Goal: Information Seeking & Learning: Learn about a topic

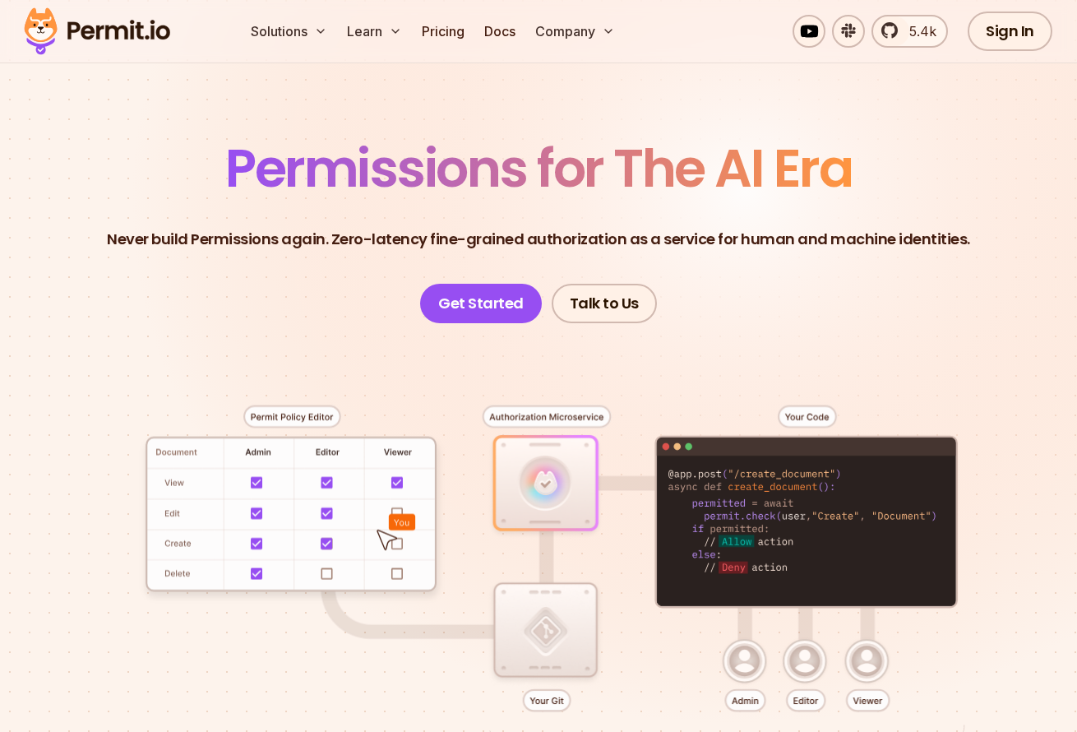
scroll to position [68, 0]
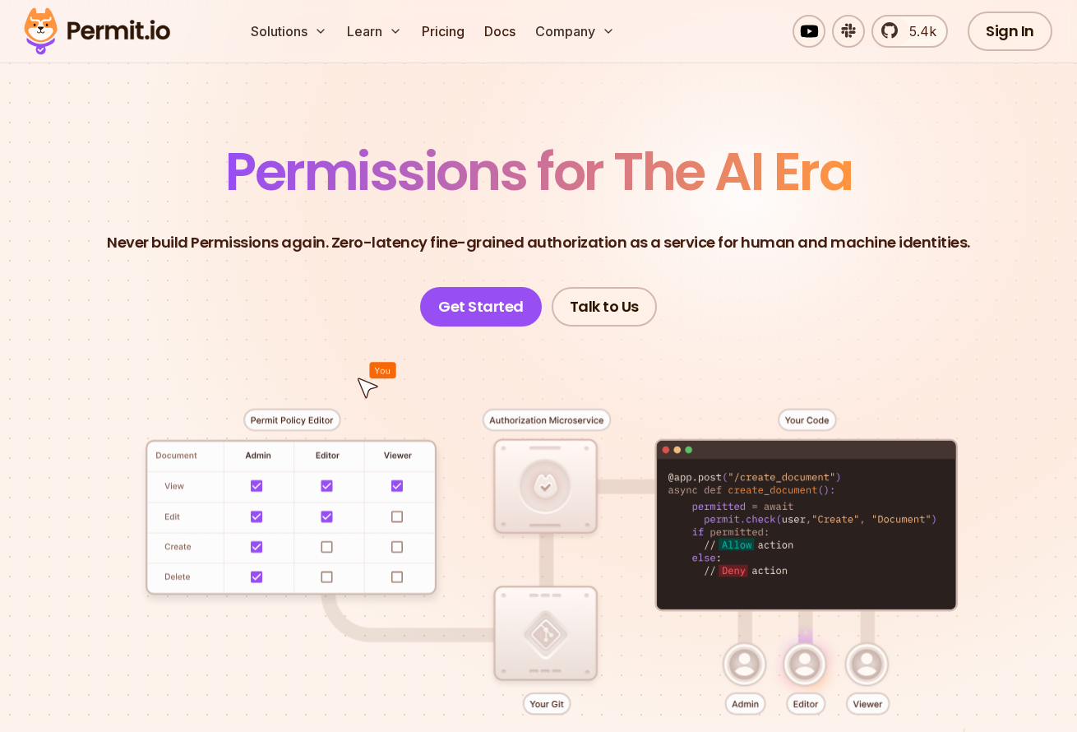
click at [592, 467] on div at bounding box center [538, 586] width 999 height 518
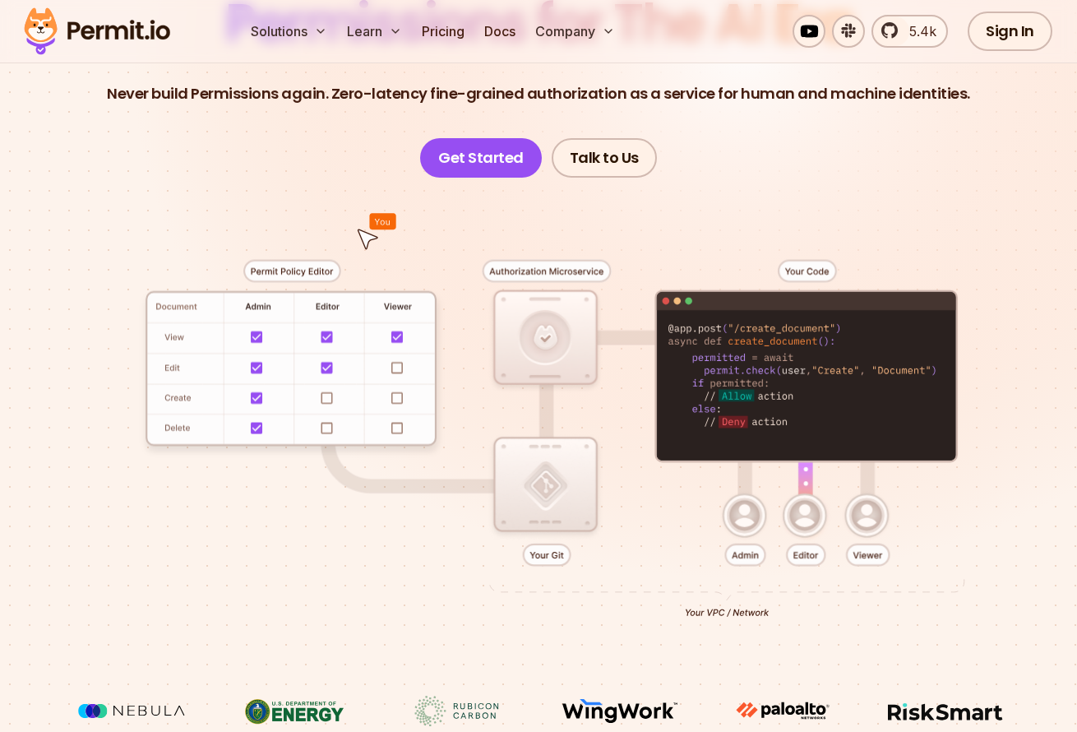
scroll to position [220, 0]
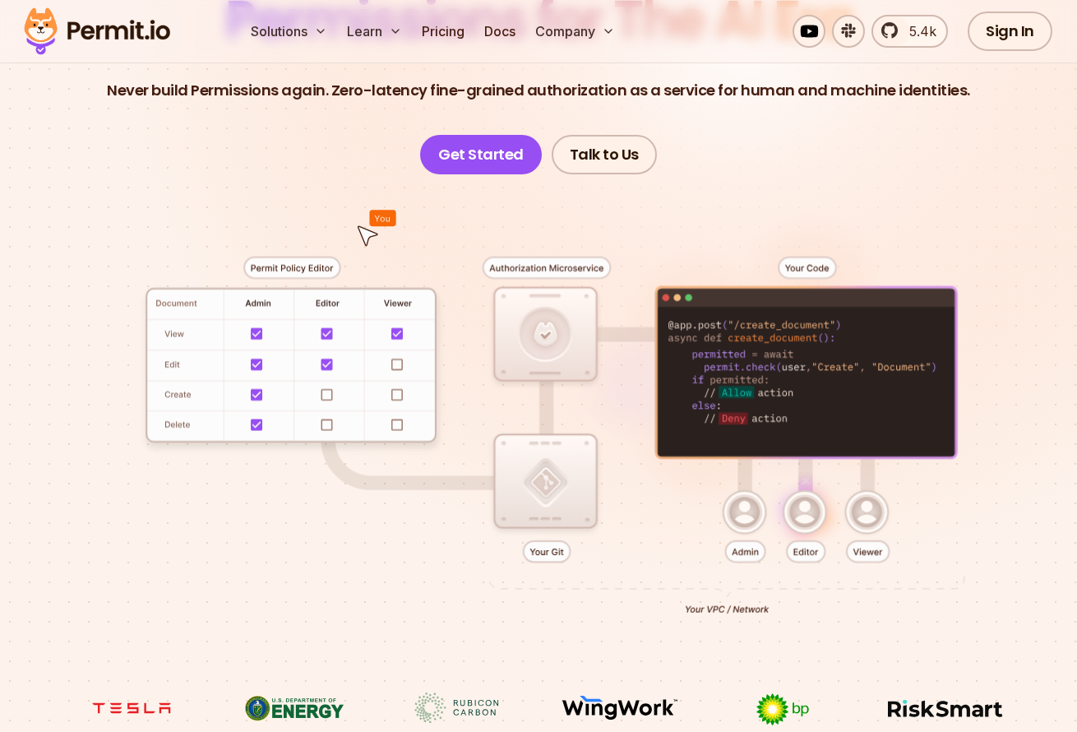
click at [264, 266] on div at bounding box center [538, 433] width 999 height 518
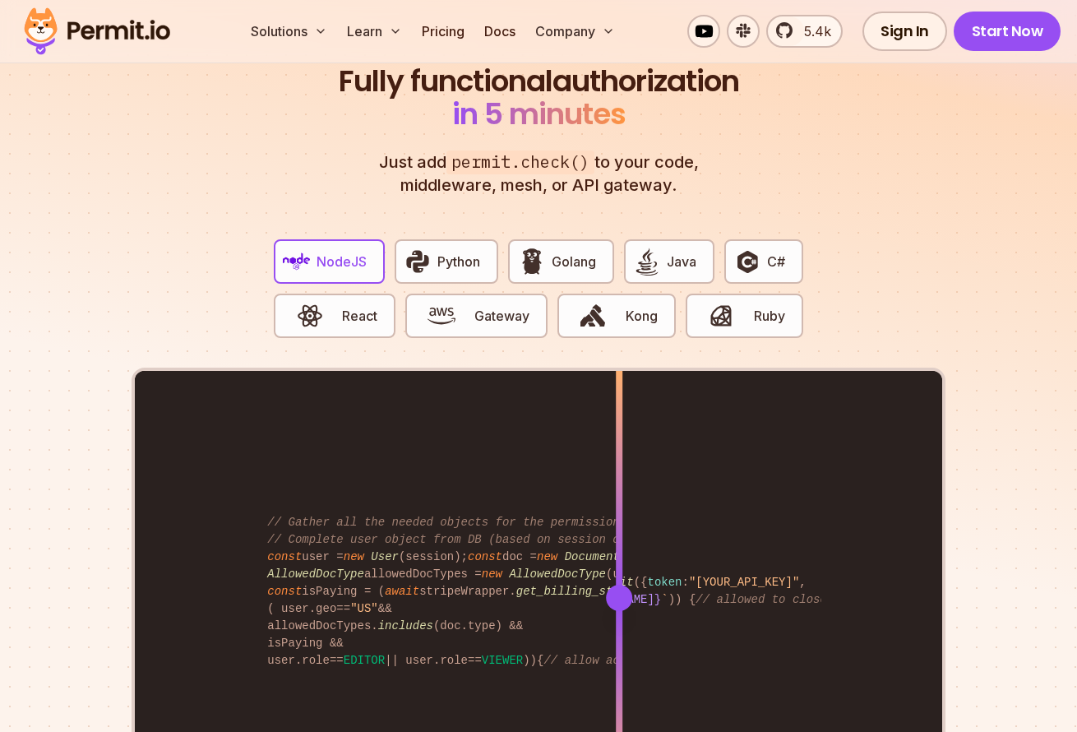
scroll to position [3026, 0]
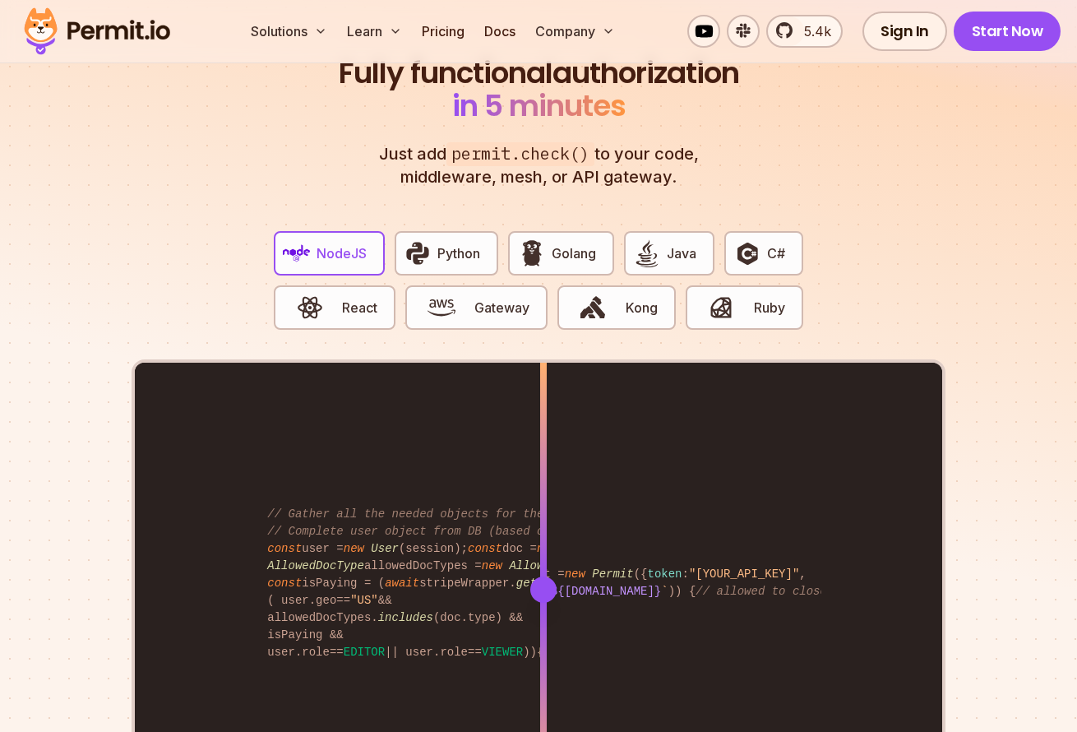
drag, startPoint x: 611, startPoint y: 588, endPoint x: 544, endPoint y: 571, distance: 69.6
click at [544, 571] on div "import { Permit } from "permitio" ; const permit = new Permit ({ token : "[YOUR…" at bounding box center [539, 590] width 808 height 454
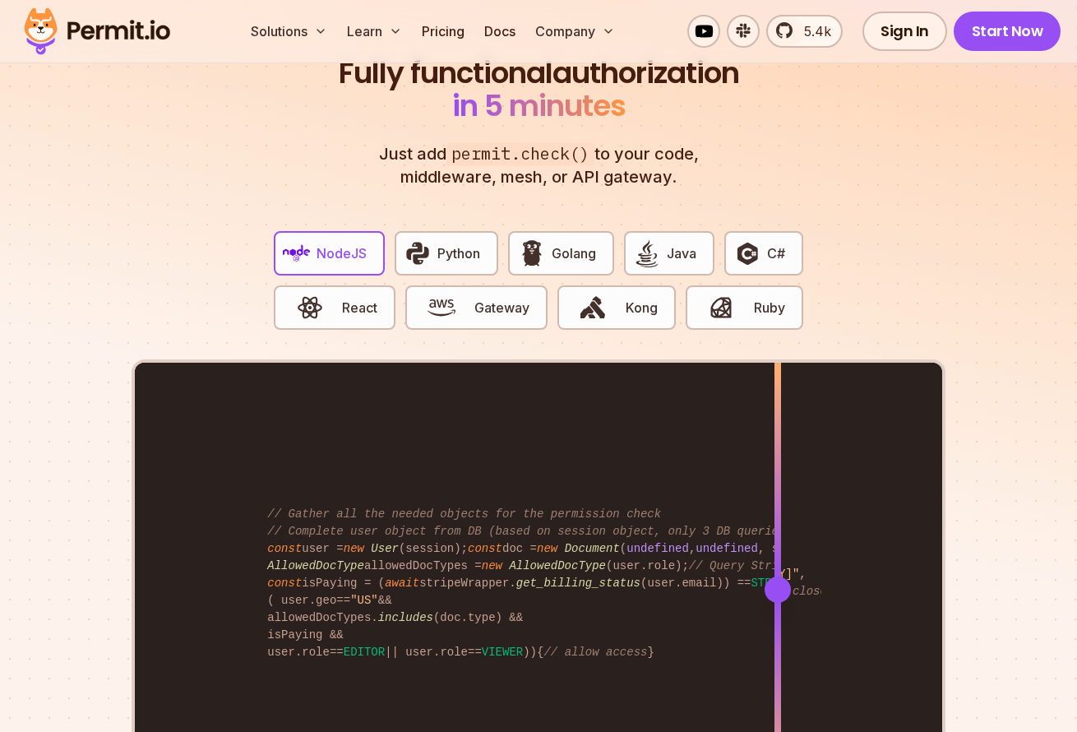
drag, startPoint x: 619, startPoint y: 584, endPoint x: 783, endPoint y: 580, distance: 163.7
click at [783, 580] on div "import { Permit } from "permitio" ; const permit = new Permit ({ token : "[YOUR…" at bounding box center [539, 590] width 808 height 454
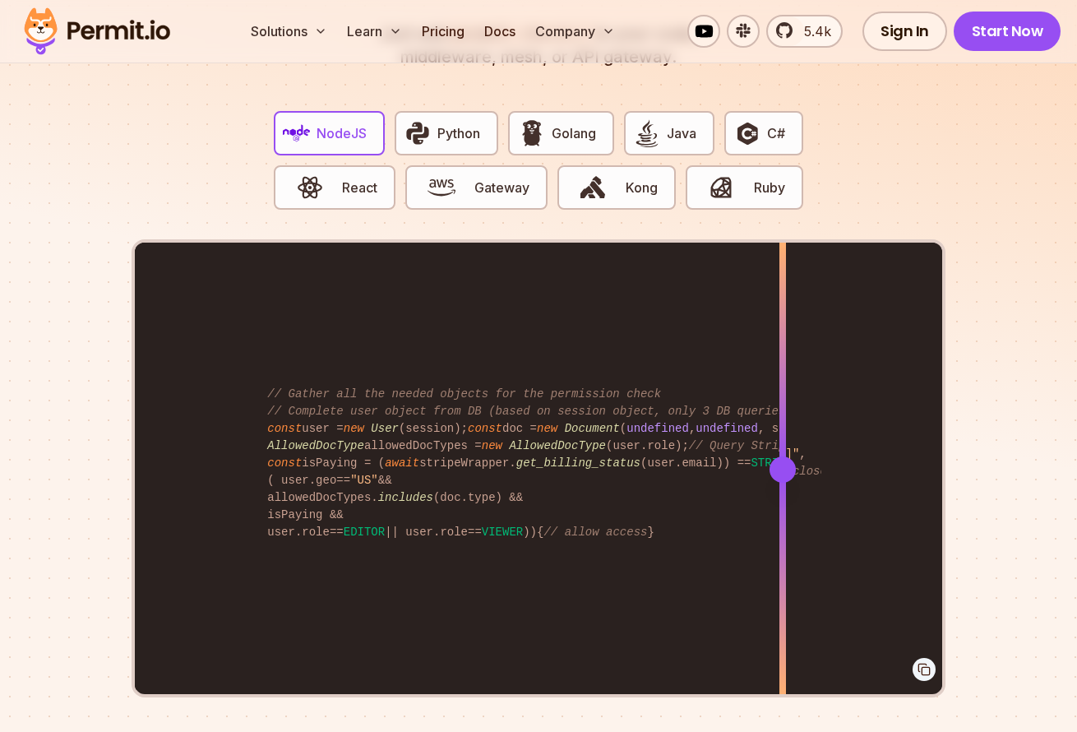
scroll to position [3162, 0]
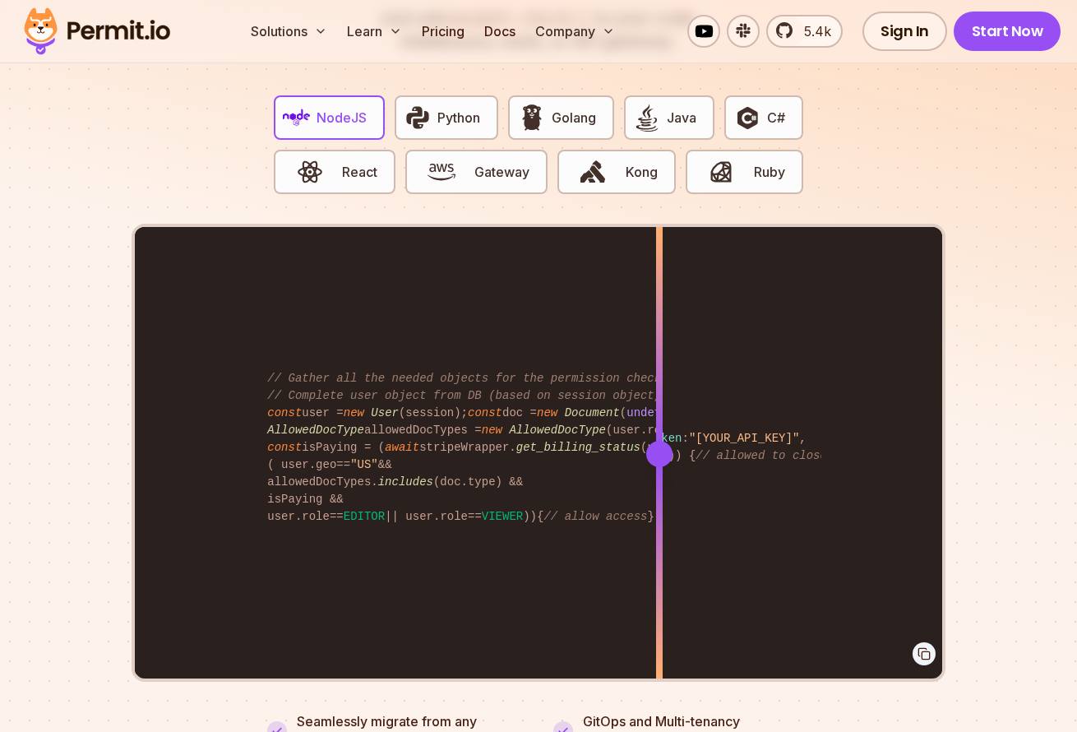
drag, startPoint x: 601, startPoint y: 346, endPoint x: 660, endPoint y: 385, distance: 70.0
click at [660, 385] on div "import { Permit } from "permitio" ; const permit = new Permit ({ token : "[YOUR…" at bounding box center [539, 454] width 808 height 454
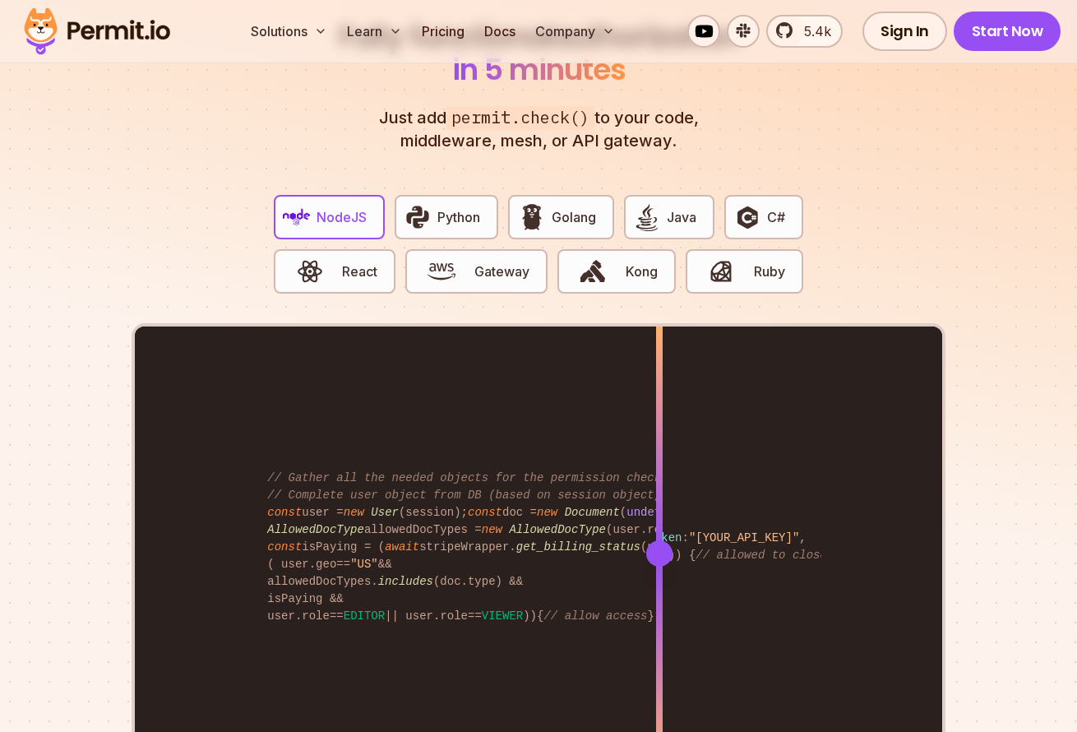
scroll to position [3063, 0]
click at [558, 206] on span "Golang" at bounding box center [574, 216] width 44 height 20
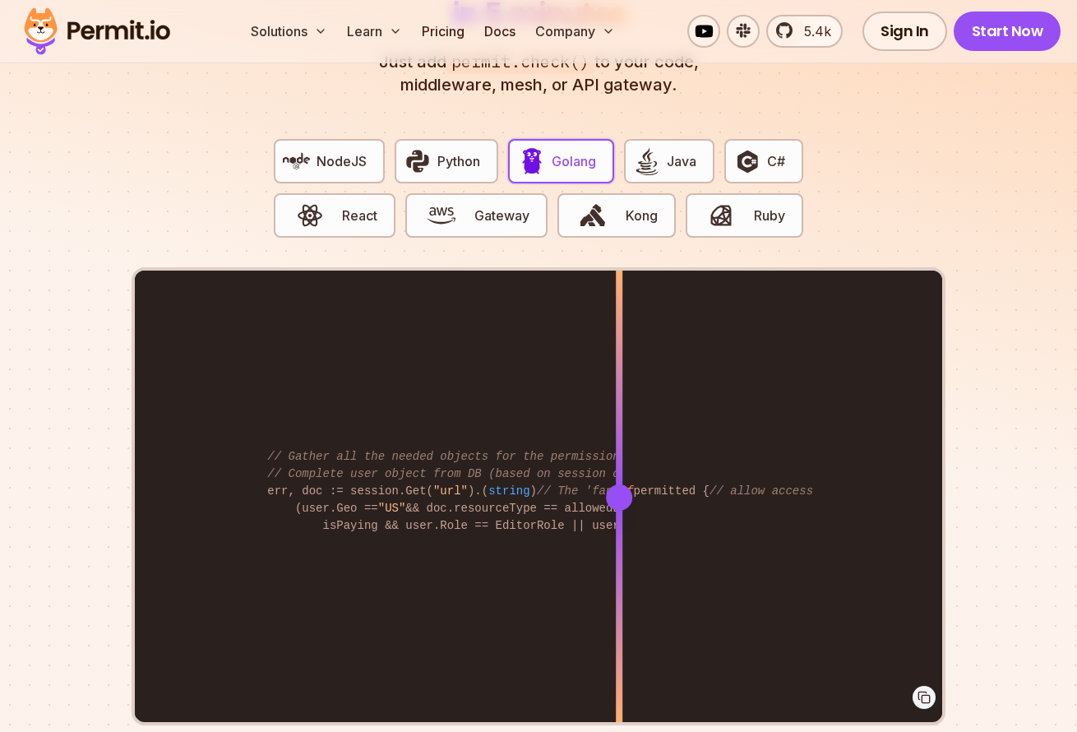
scroll to position [3132, 0]
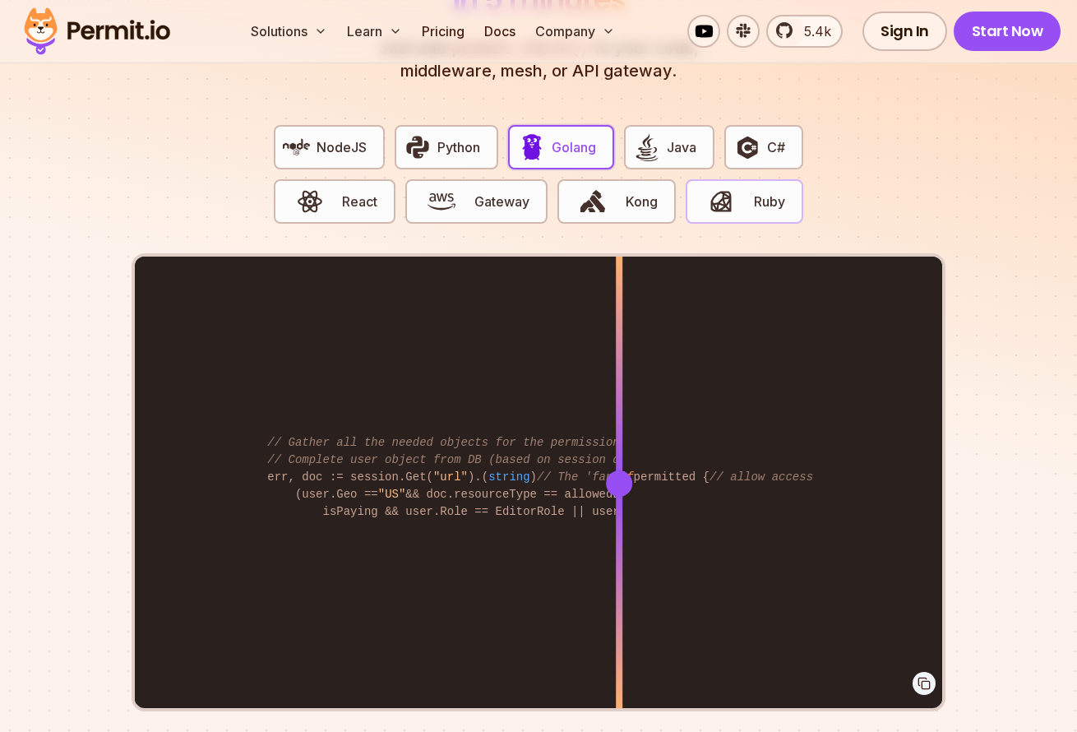
click at [768, 192] on span "Ruby" at bounding box center [769, 202] width 31 height 20
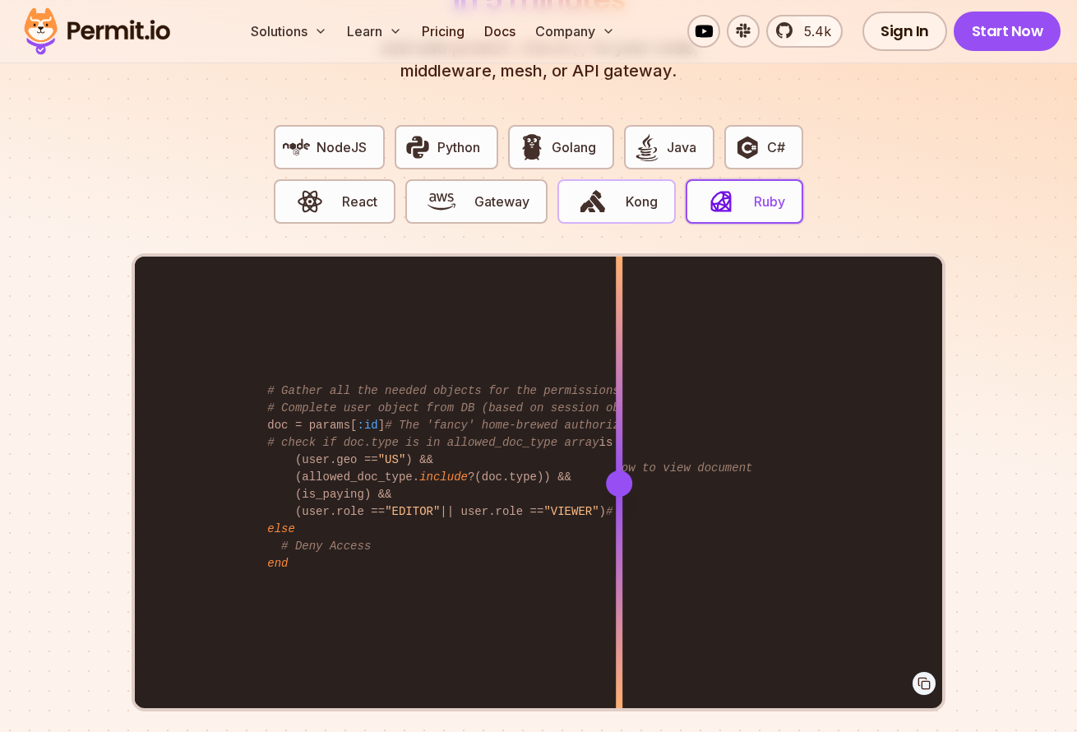
click at [608, 188] on span "button" at bounding box center [593, 202] width 55 height 28
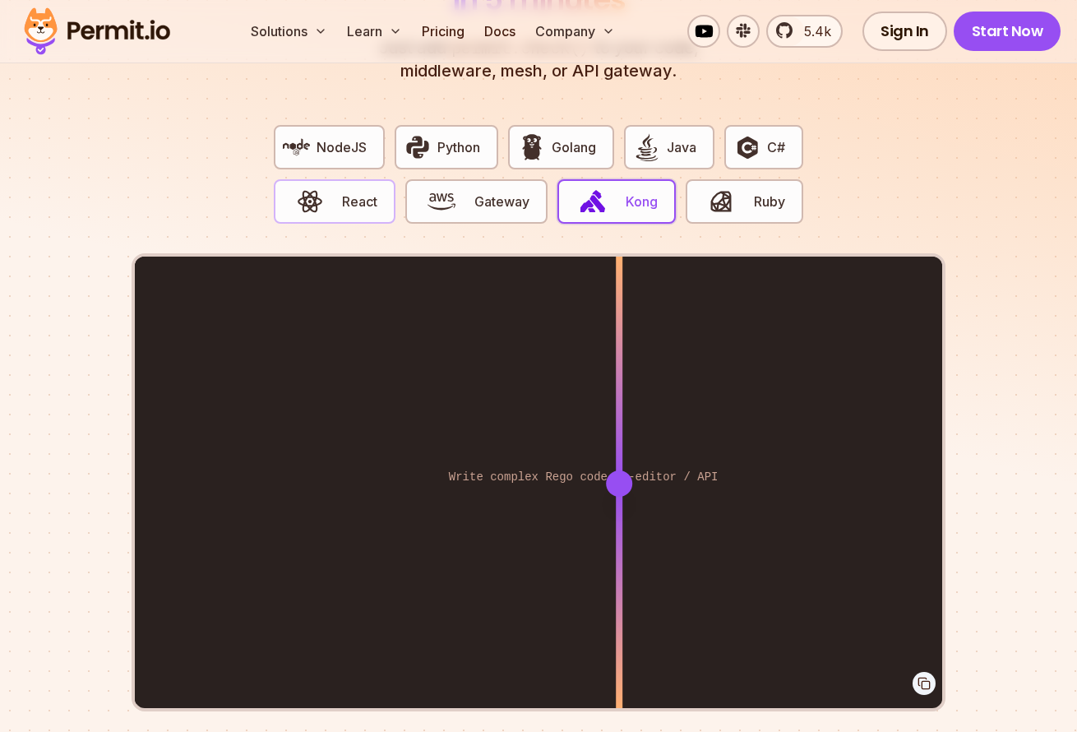
click at [307, 179] on button "React" at bounding box center [335, 201] width 122 height 44
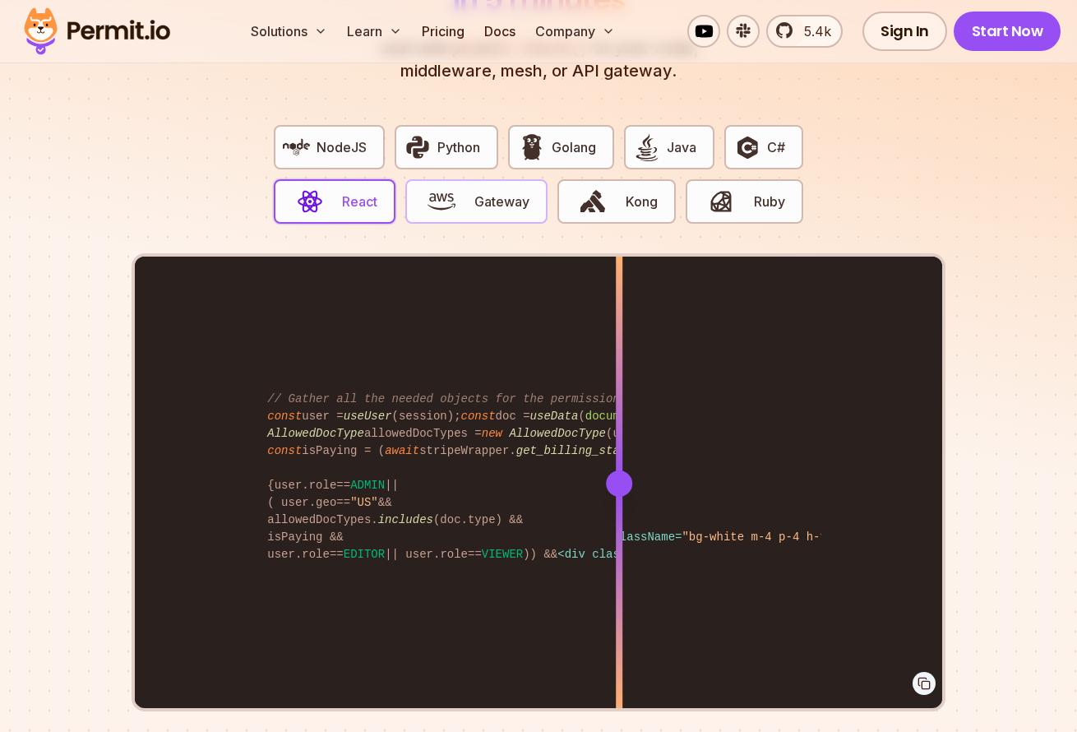
drag, startPoint x: 475, startPoint y: 201, endPoint x: 488, endPoint y: 195, distance: 14.4
click at [475, 198] on button "Gateway" at bounding box center [475, 201] width 141 height 44
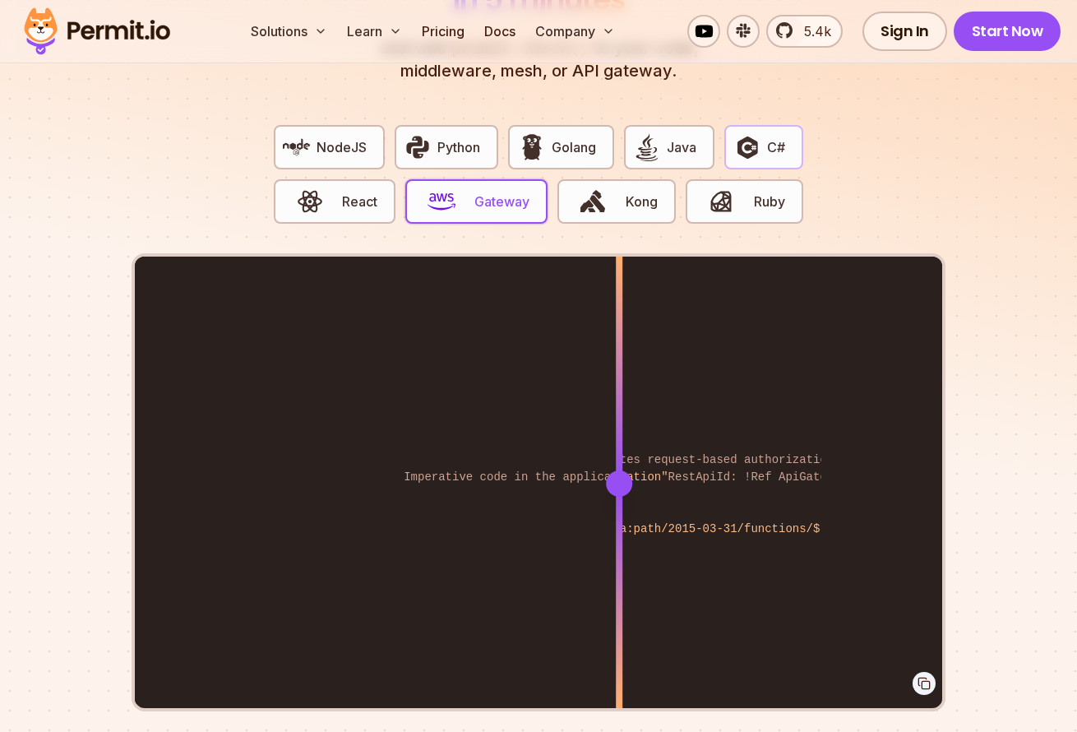
click at [751, 143] on button "C#" at bounding box center [764, 147] width 79 height 44
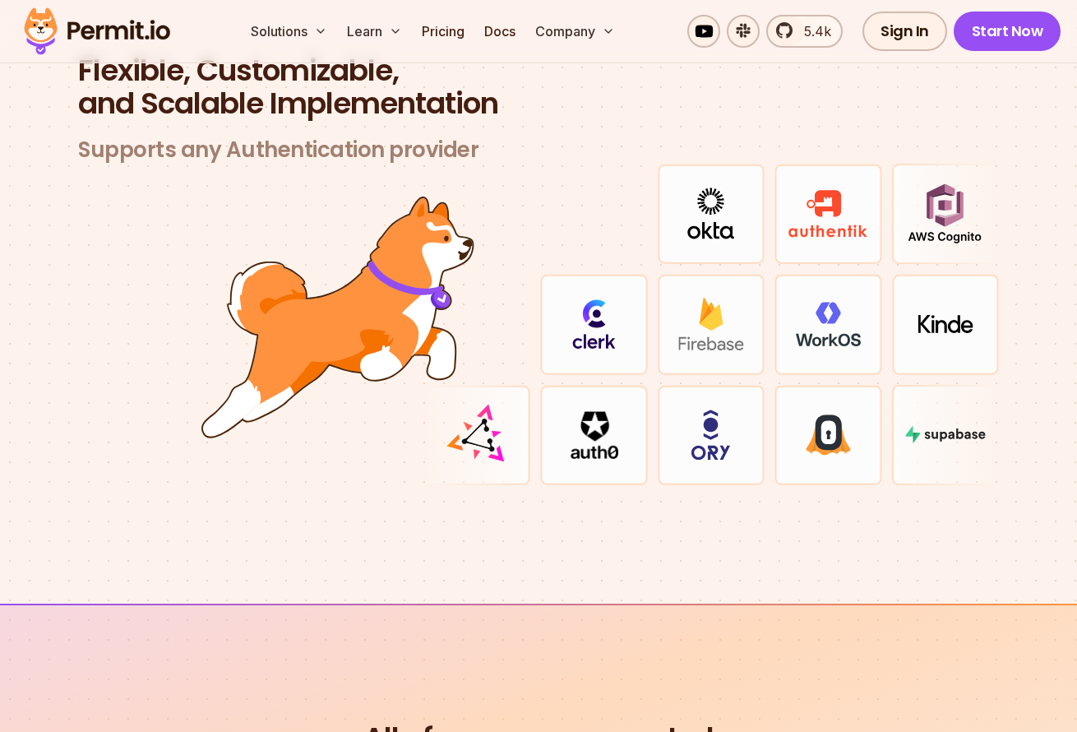
scroll to position [4772, 0]
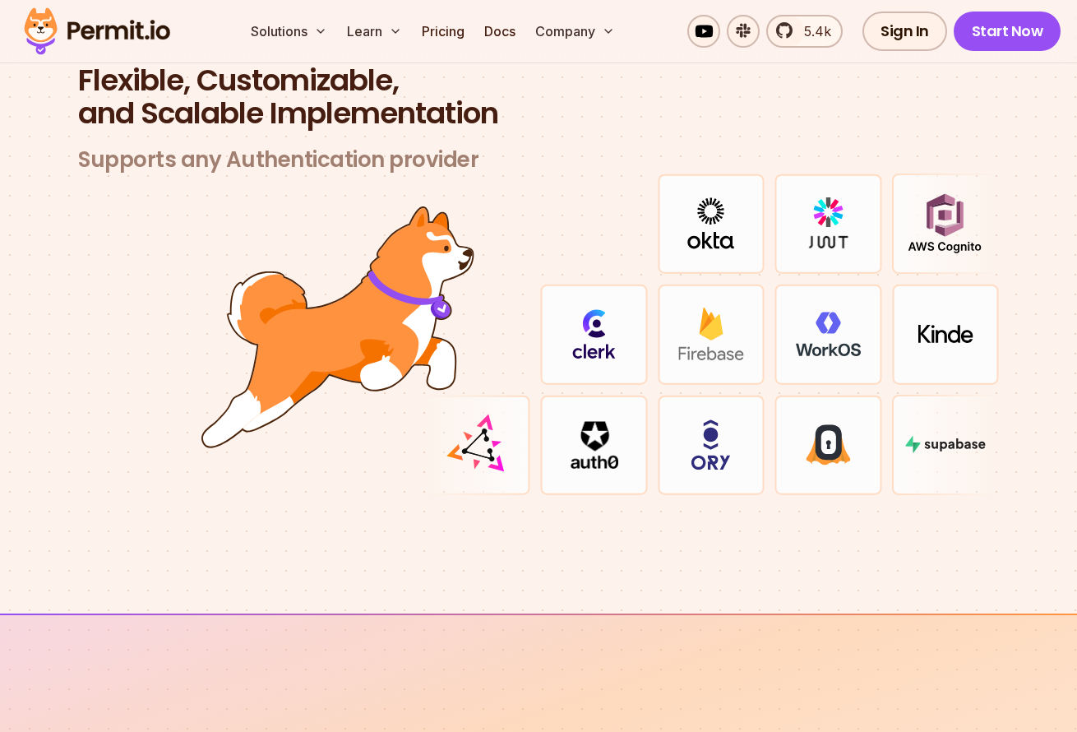
click at [697, 215] on img at bounding box center [711, 223] width 47 height 52
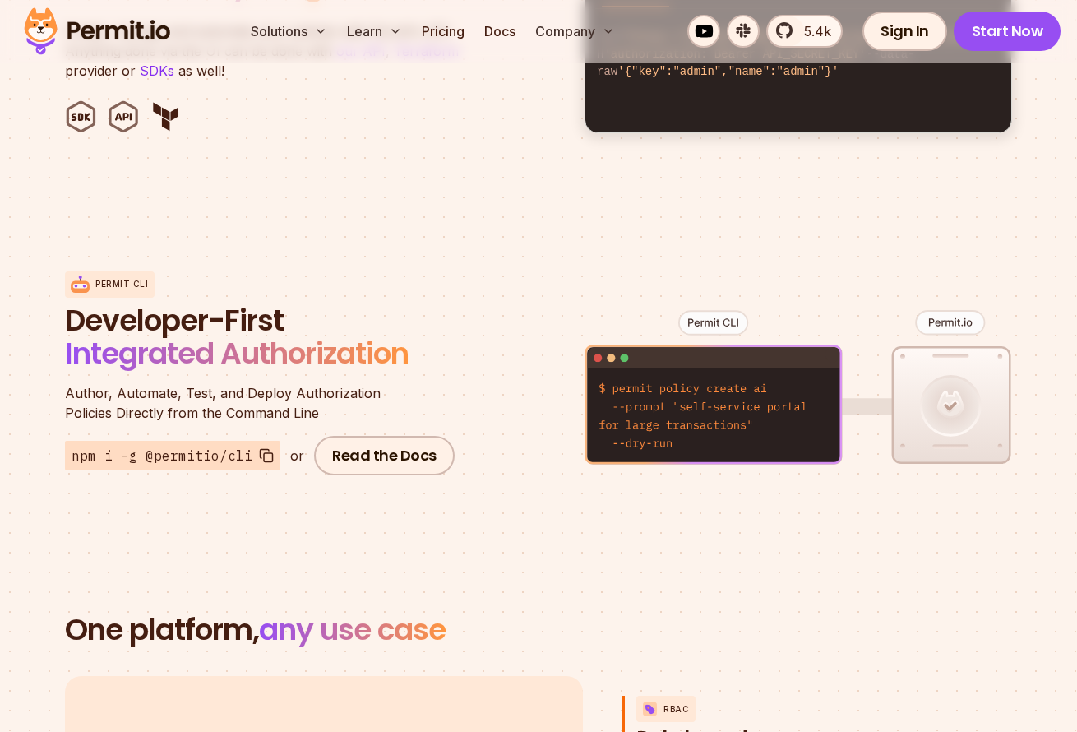
scroll to position [1776, 0]
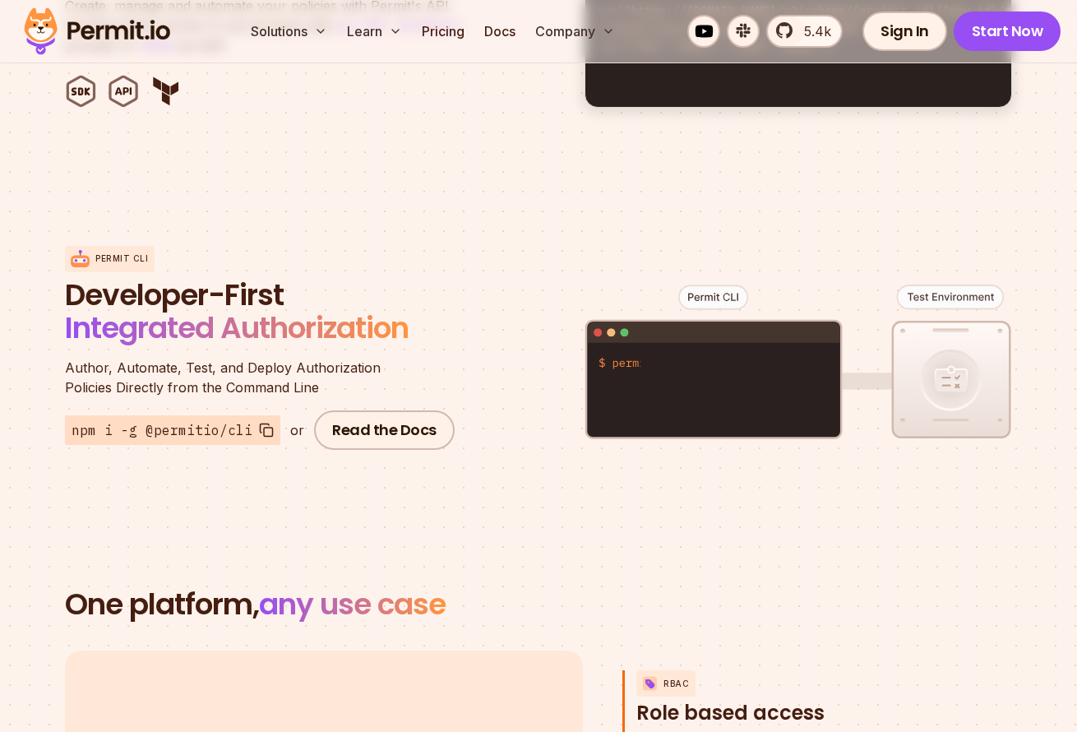
click at [621, 269] on figure at bounding box center [799, 374] width 428 height 323
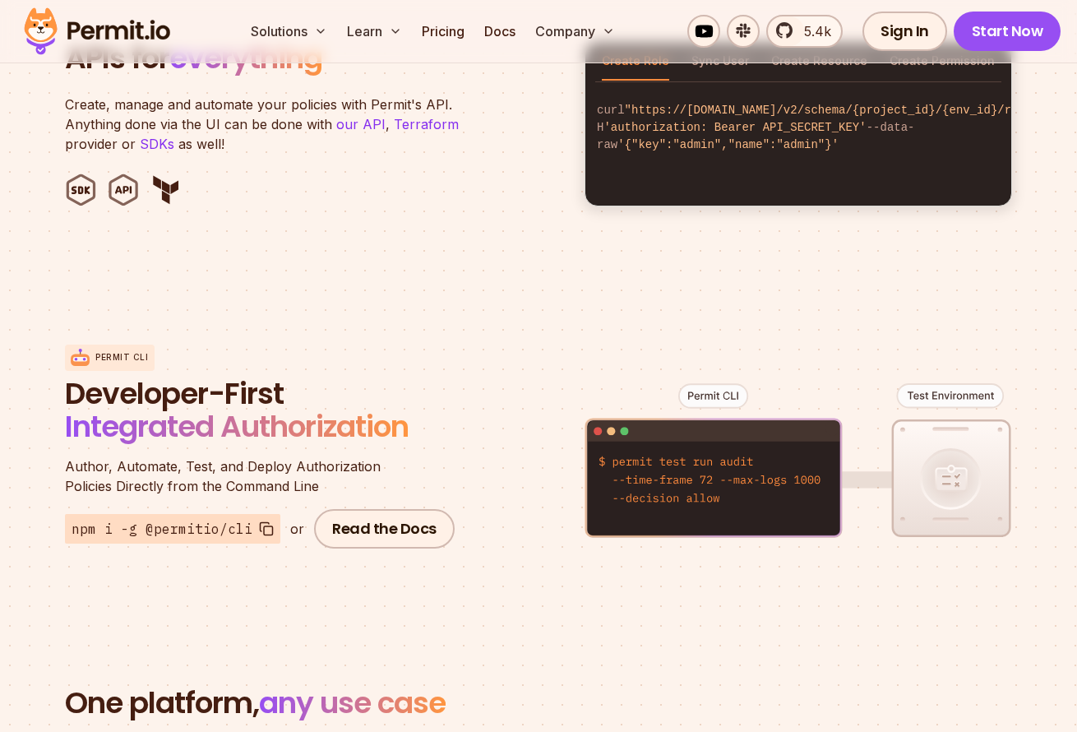
scroll to position [1691, 0]
